Goal: Transaction & Acquisition: Purchase product/service

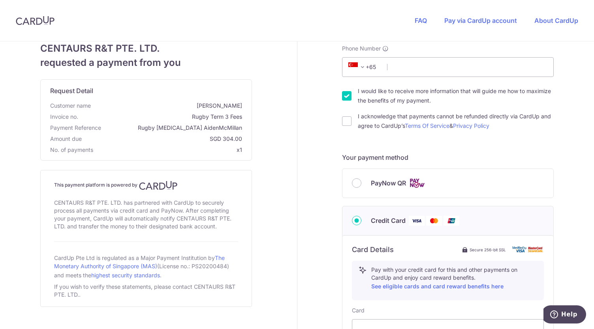
scroll to position [119, 0]
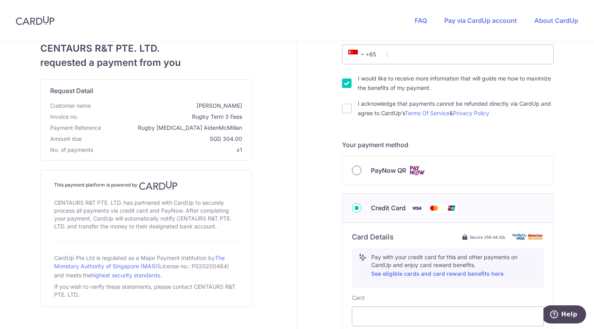
click at [354, 169] on input "PayNow QR" at bounding box center [356, 170] width 9 height 9
radio input "true"
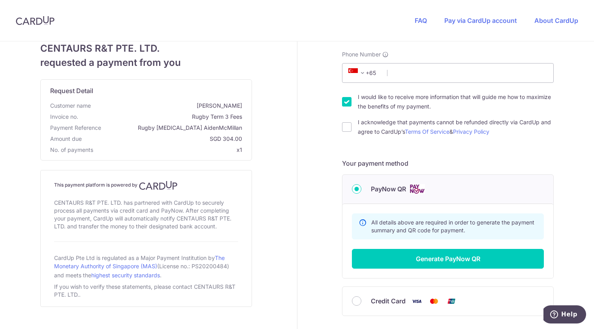
scroll to position [73, 0]
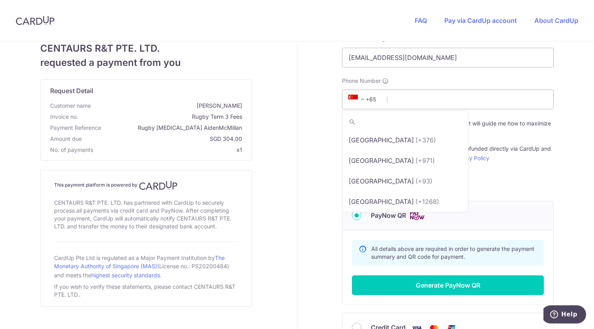
click at [361, 98] on span at bounding box center [362, 99] width 9 height 9
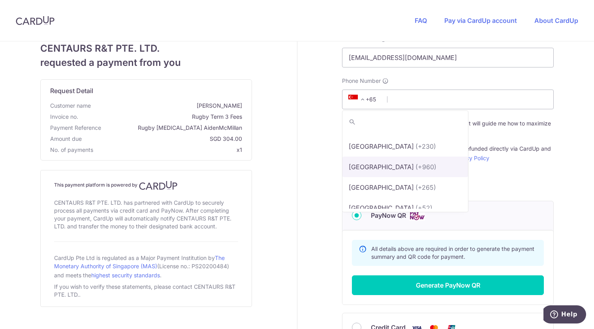
scroll to position [3244, 0]
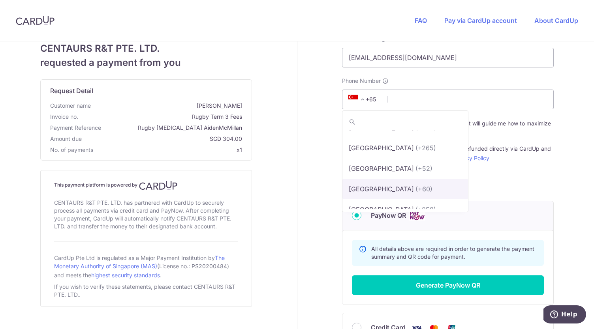
select select "159"
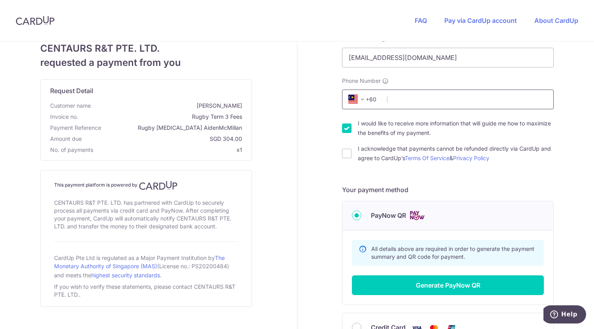
click at [412, 97] on input "Phone Number" at bounding box center [448, 100] width 212 height 20
type input "182679511"
click at [346, 157] on input "I acknowledge that payments cannot be refunded directly via CardUp and agree to…" at bounding box center [346, 153] width 9 height 9
checkbox input "true"
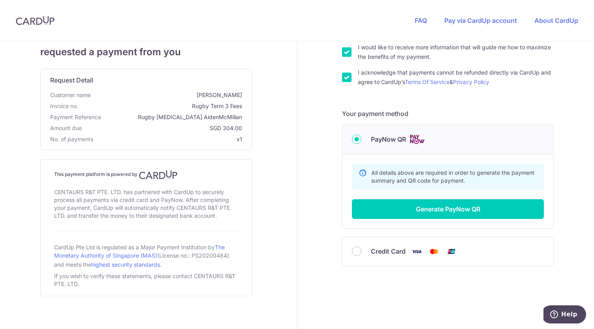
scroll to position [152, 0]
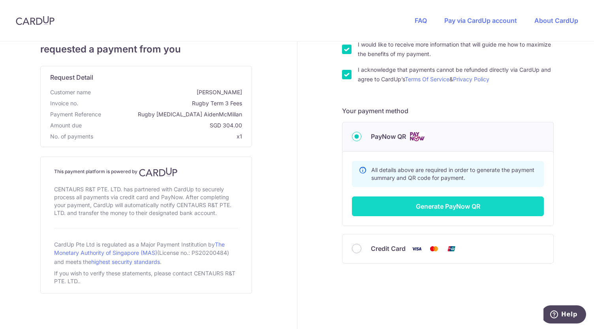
click at [440, 204] on button "Generate PayNow QR" at bounding box center [448, 207] width 192 height 20
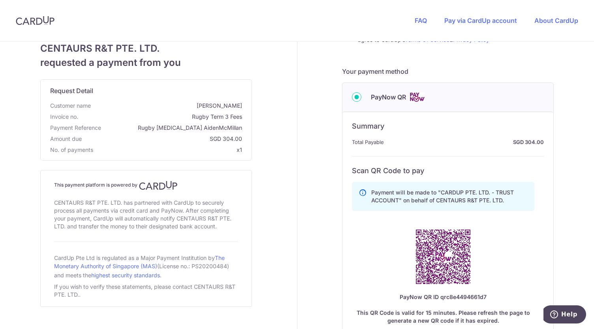
scroll to position [231, 0]
